Goal: Navigation & Orientation: Understand site structure

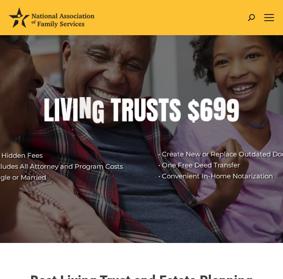
click at [265, 23] on div at bounding box center [269, 17] width 11 height 35
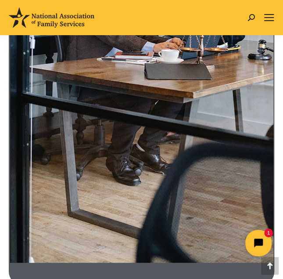
scroll to position [356, 0]
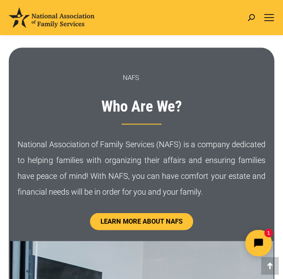
click at [268, 11] on div at bounding box center [269, 17] width 11 height 35
click at [268, 17] on span "Mobile menu icon" at bounding box center [270, 17] width 10 height 1
